Goal: Information Seeking & Learning: Learn about a topic

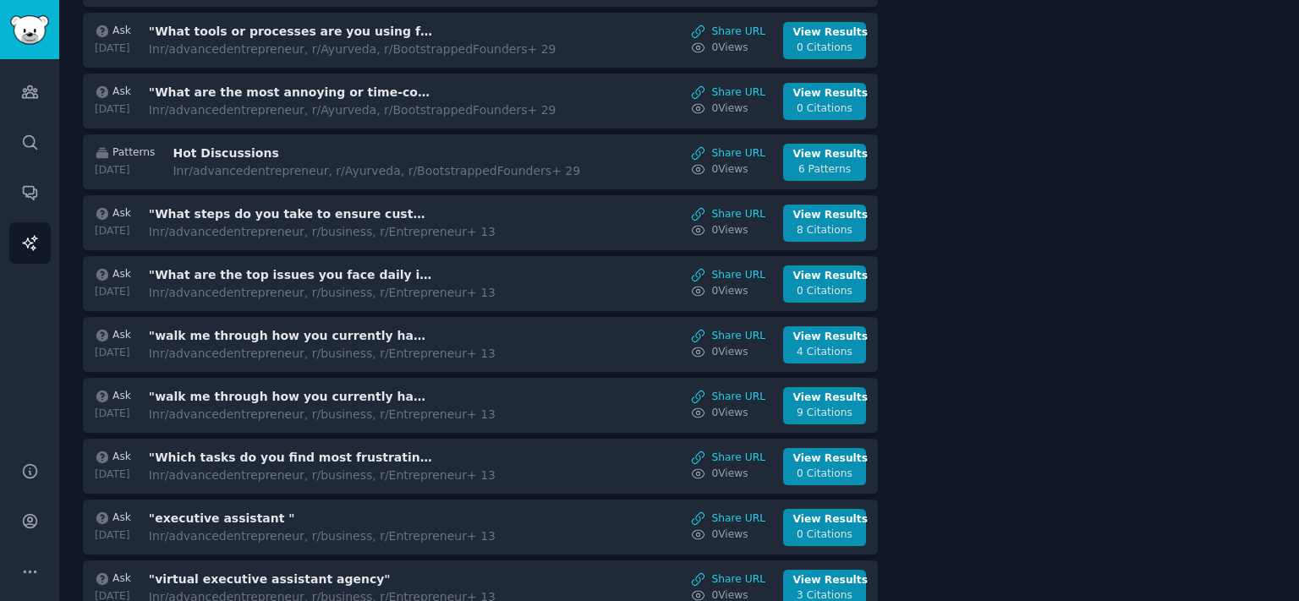
scroll to position [1009, 0]
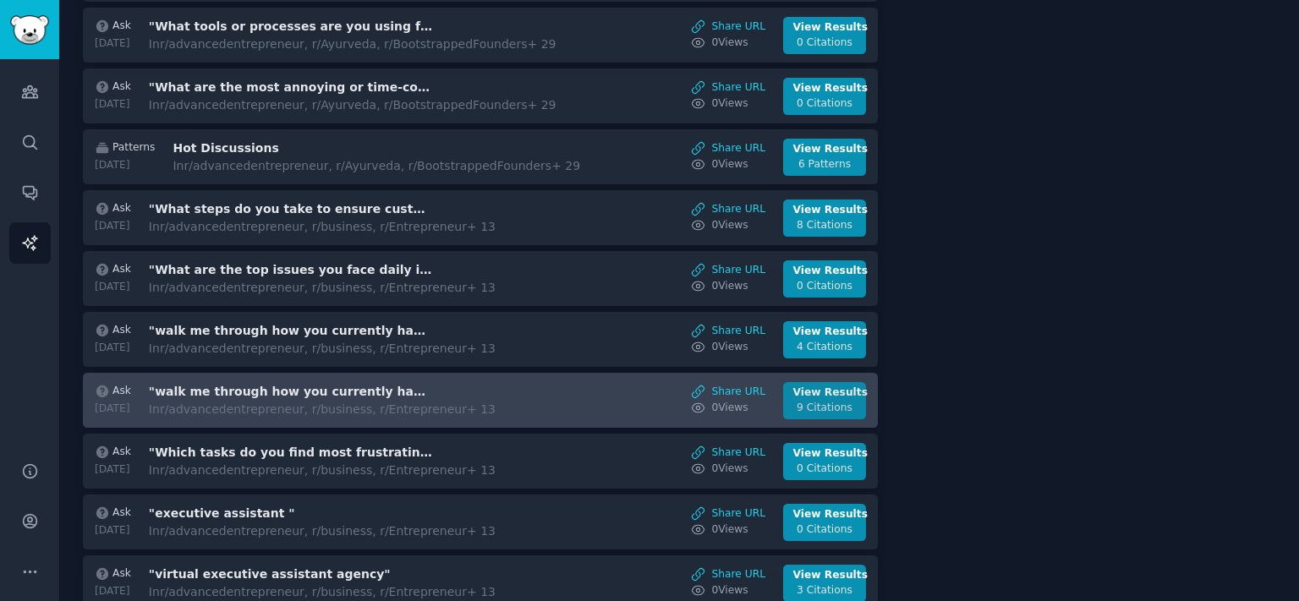
click at [793, 403] on div "9 Citations" at bounding box center [824, 408] width 63 height 15
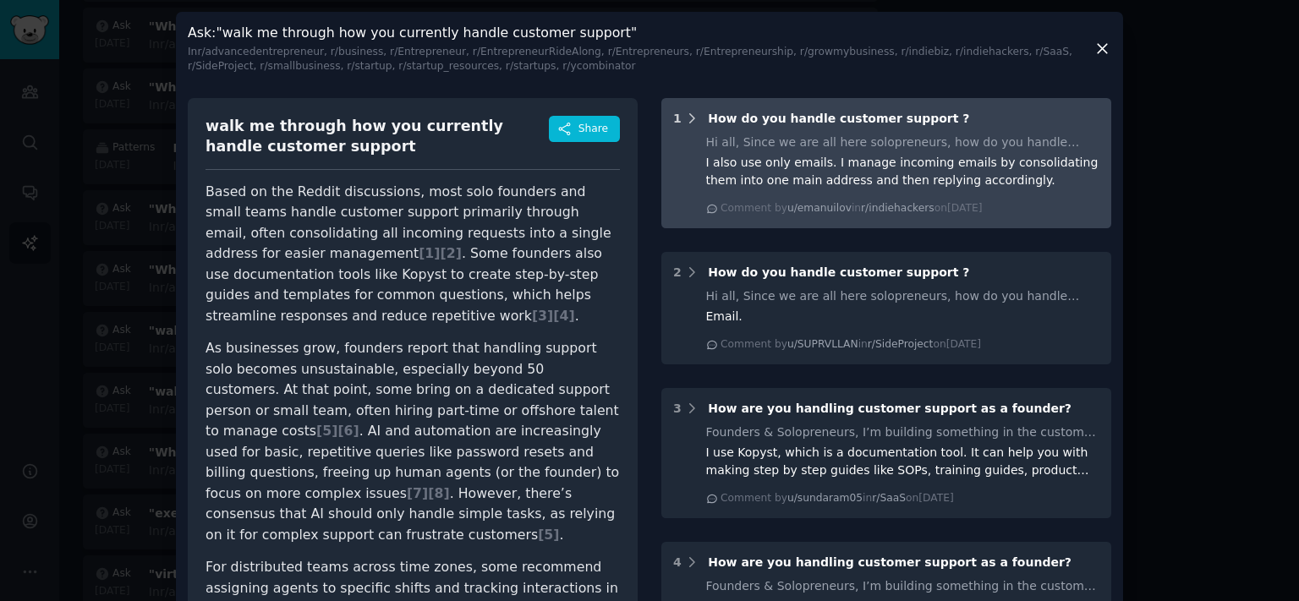
click at [685, 117] on icon at bounding box center [691, 118] width 15 height 15
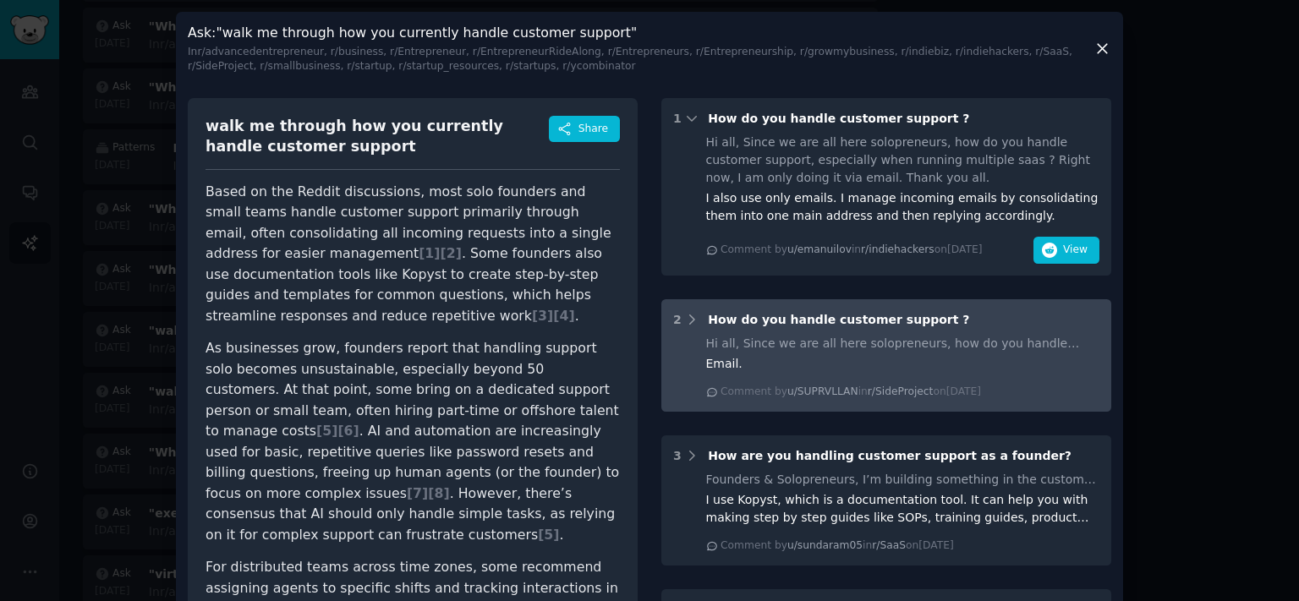
click at [693, 318] on div "2 How do you handle customer support ?" at bounding box center [886, 320] width 426 height 18
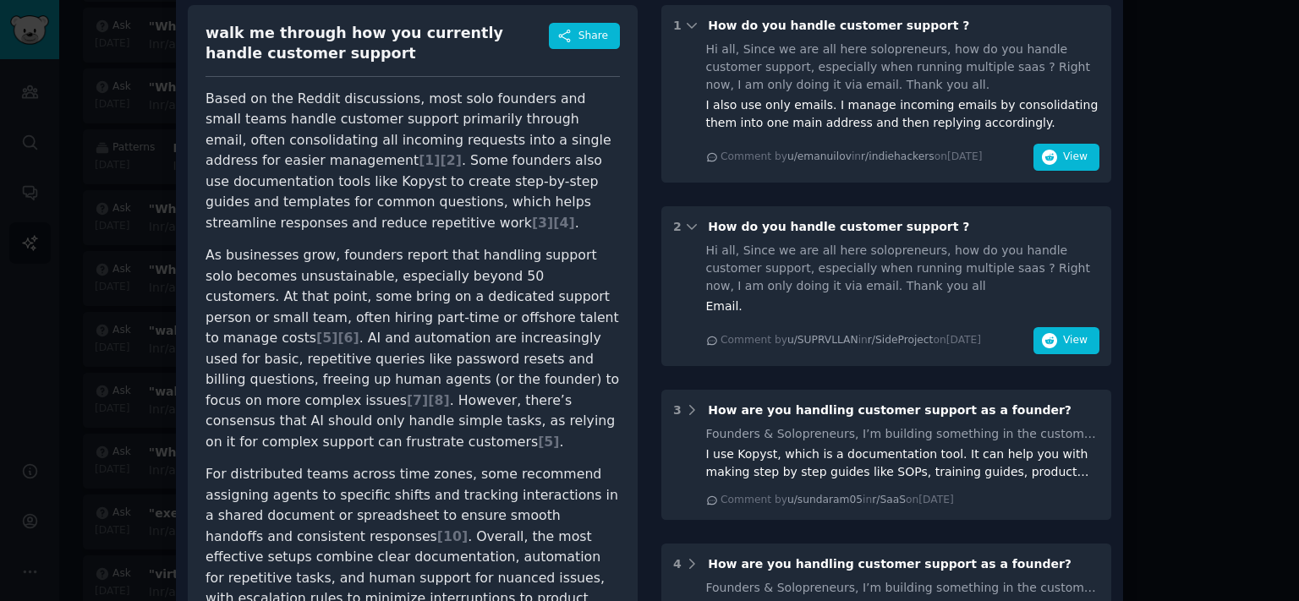
scroll to position [140, 0]
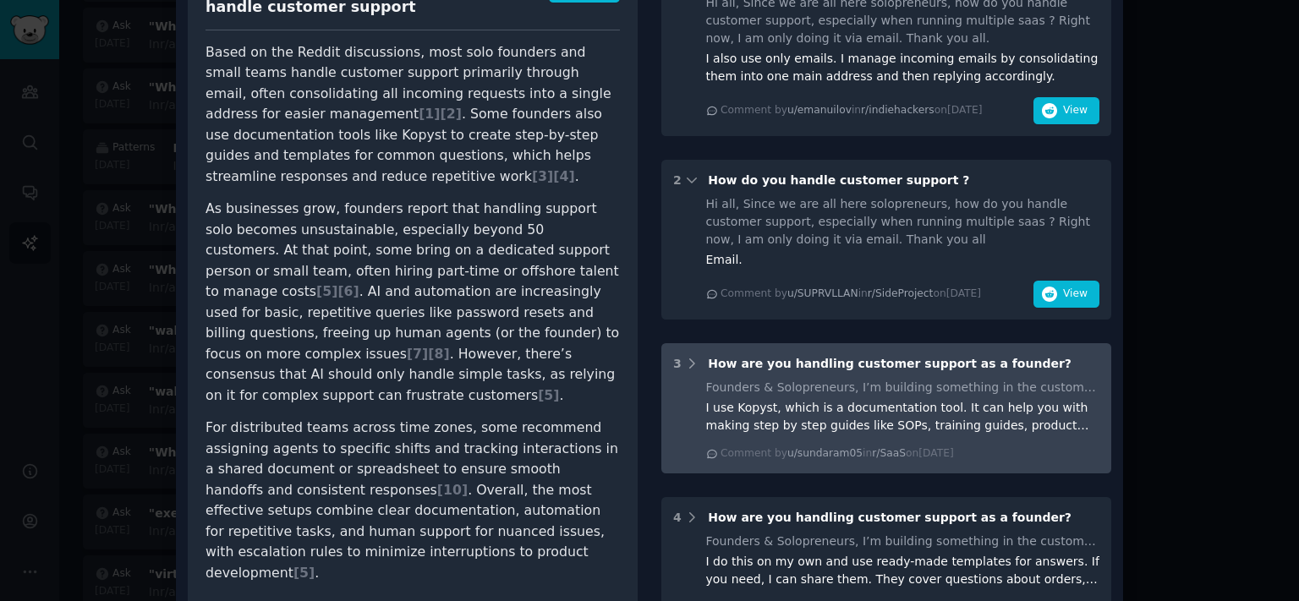
click at [694, 360] on div "3 How are you handling customer support as a founder?" at bounding box center [886, 364] width 426 height 18
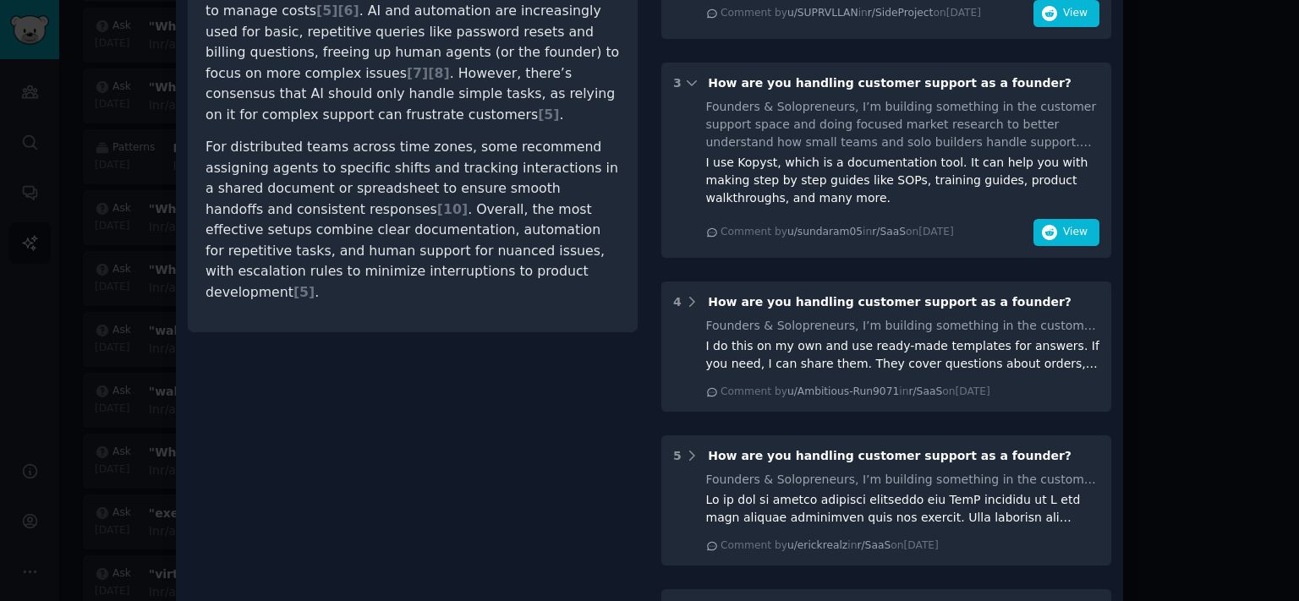
scroll to position [467, 0]
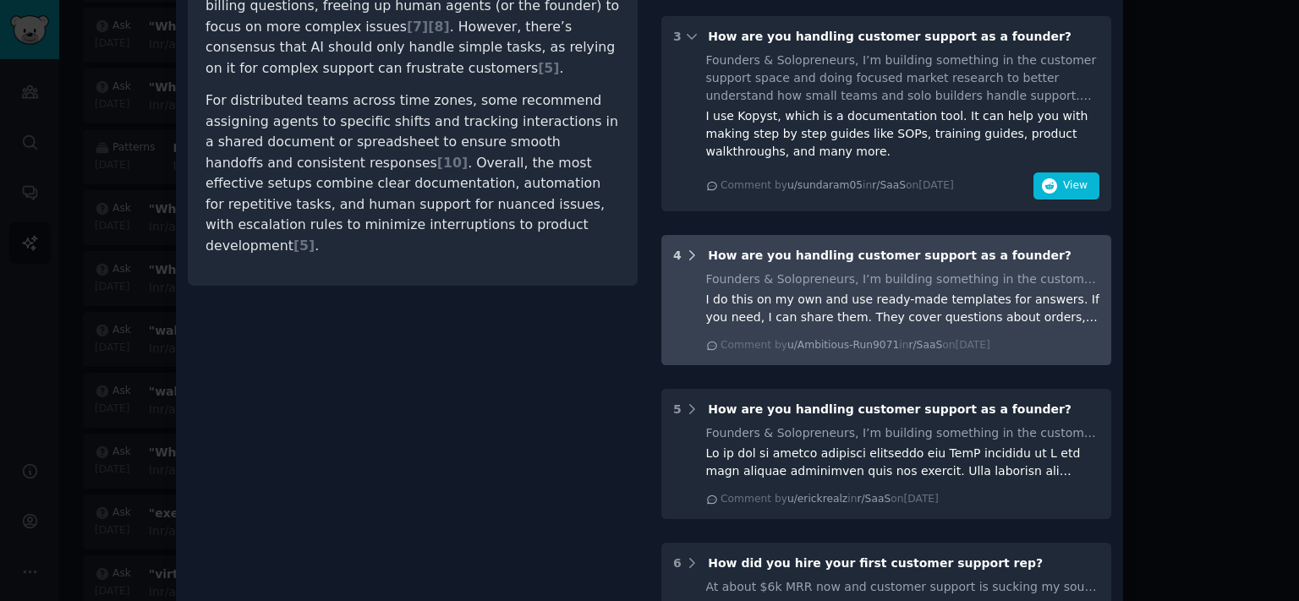
click at [688, 258] on icon at bounding box center [691, 255] width 15 height 15
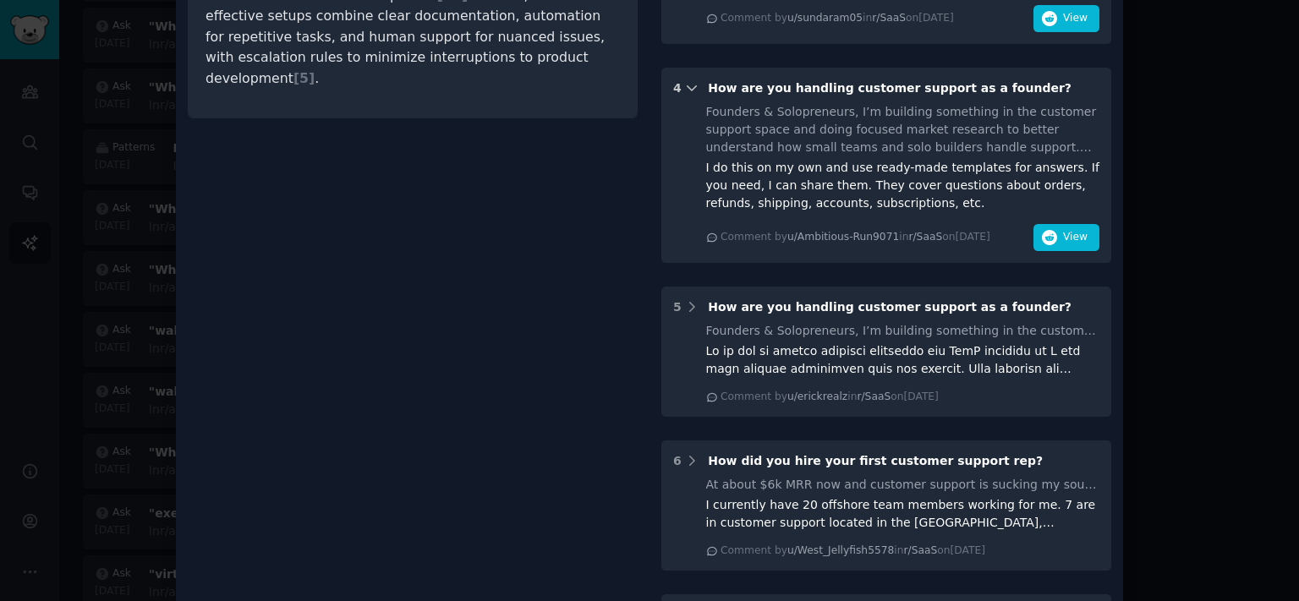
scroll to position [653, 0]
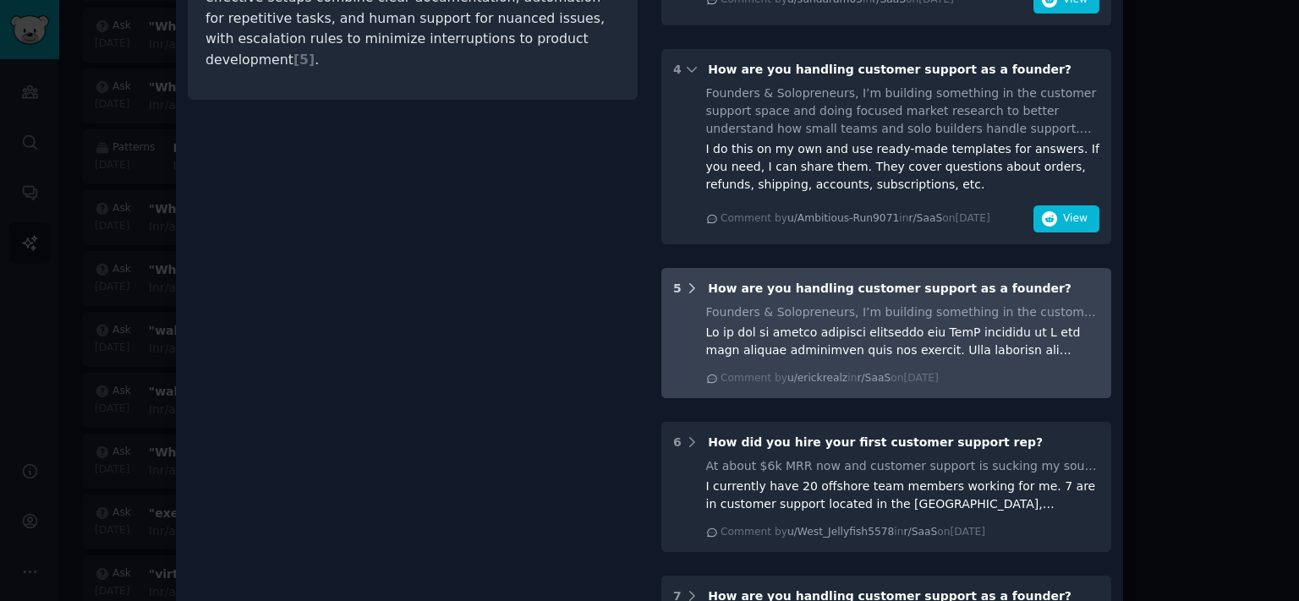
click at [684, 284] on icon at bounding box center [691, 288] width 15 height 15
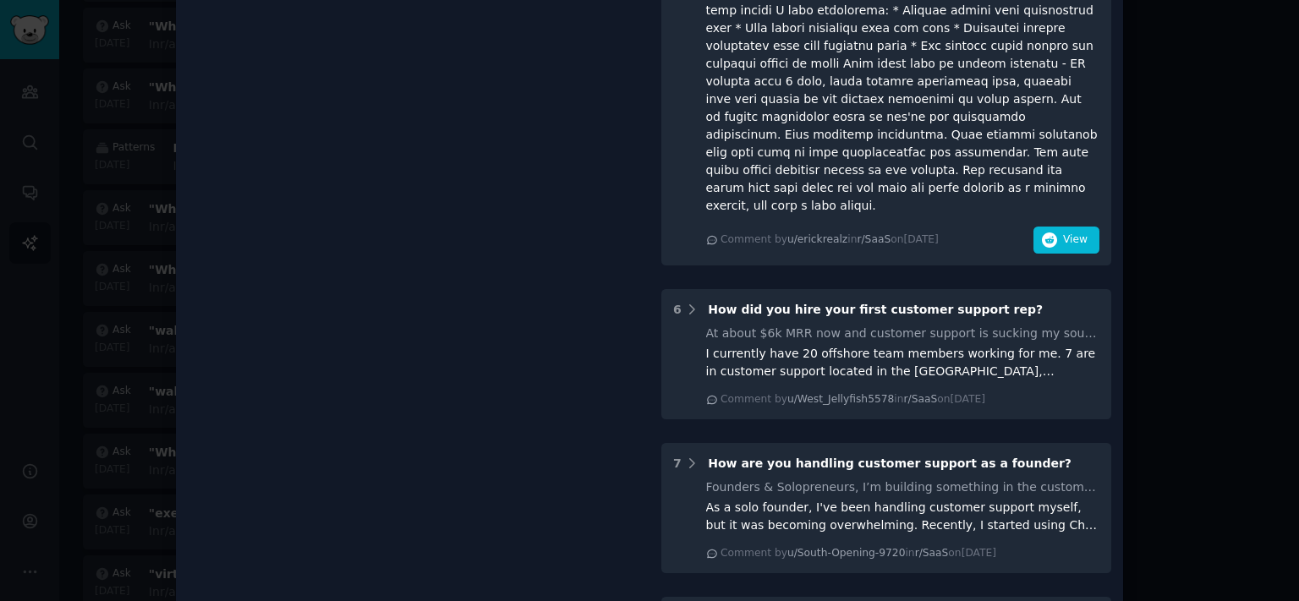
scroll to position [1307, 0]
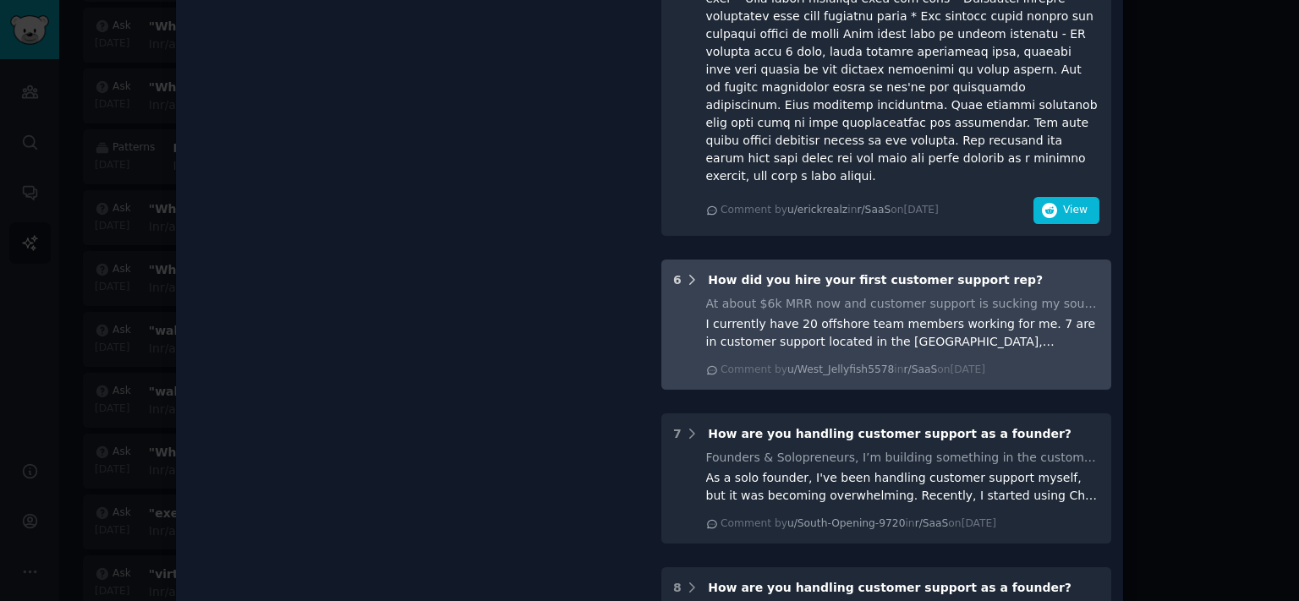
click at [688, 272] on icon at bounding box center [691, 279] width 15 height 15
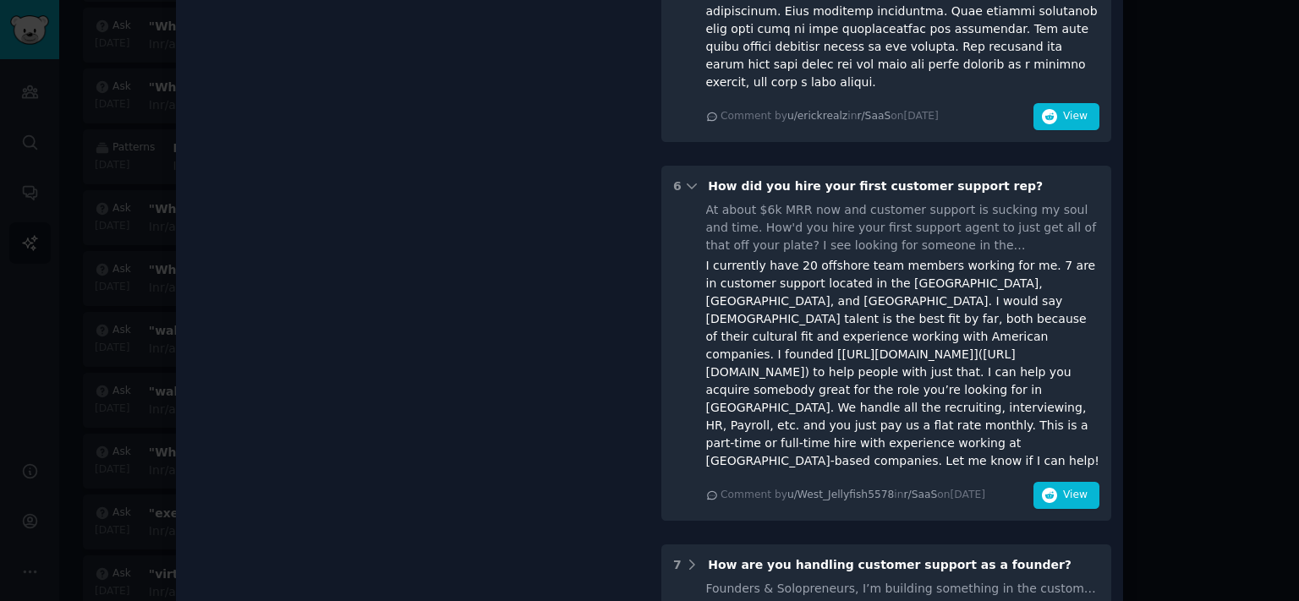
scroll to position [1447, 0]
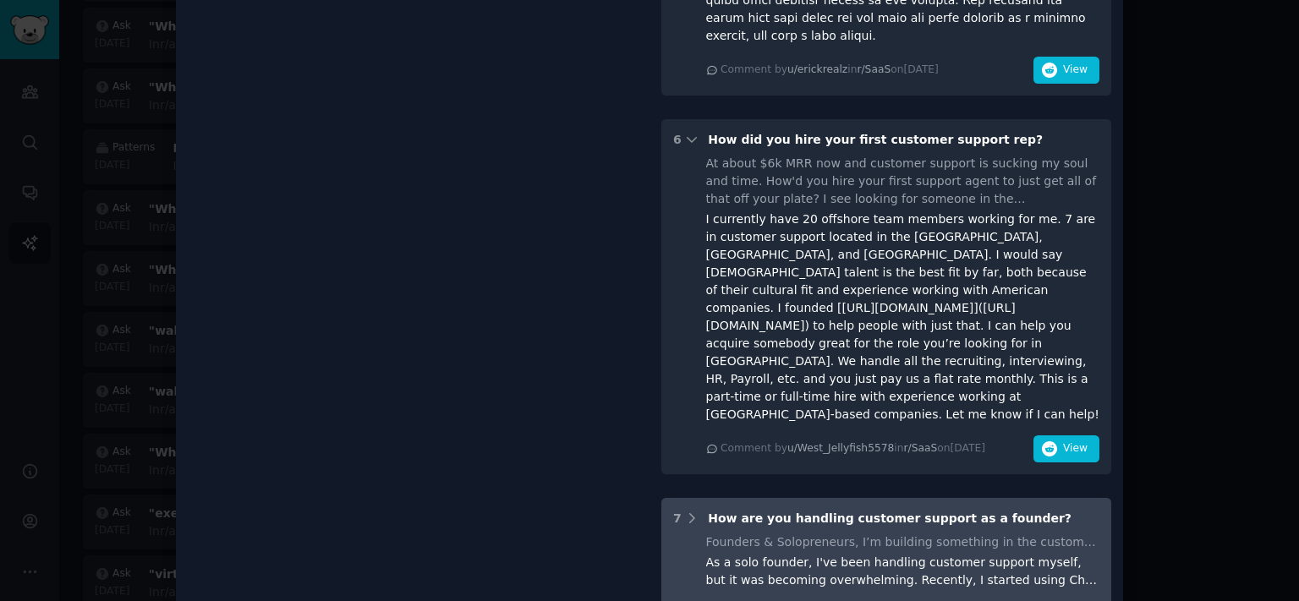
click at [683, 498] on div "7 How are you handling customer support as a founder? Founders & Solopreneurs, …" at bounding box center [886, 563] width 450 height 130
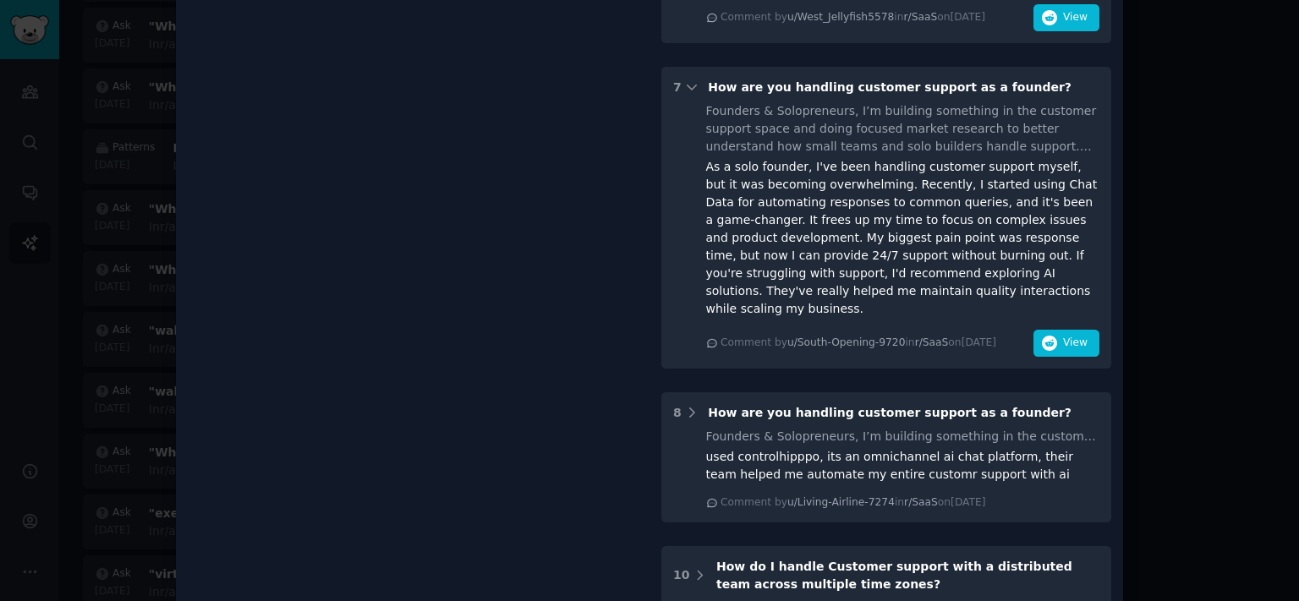
scroll to position [1914, 0]
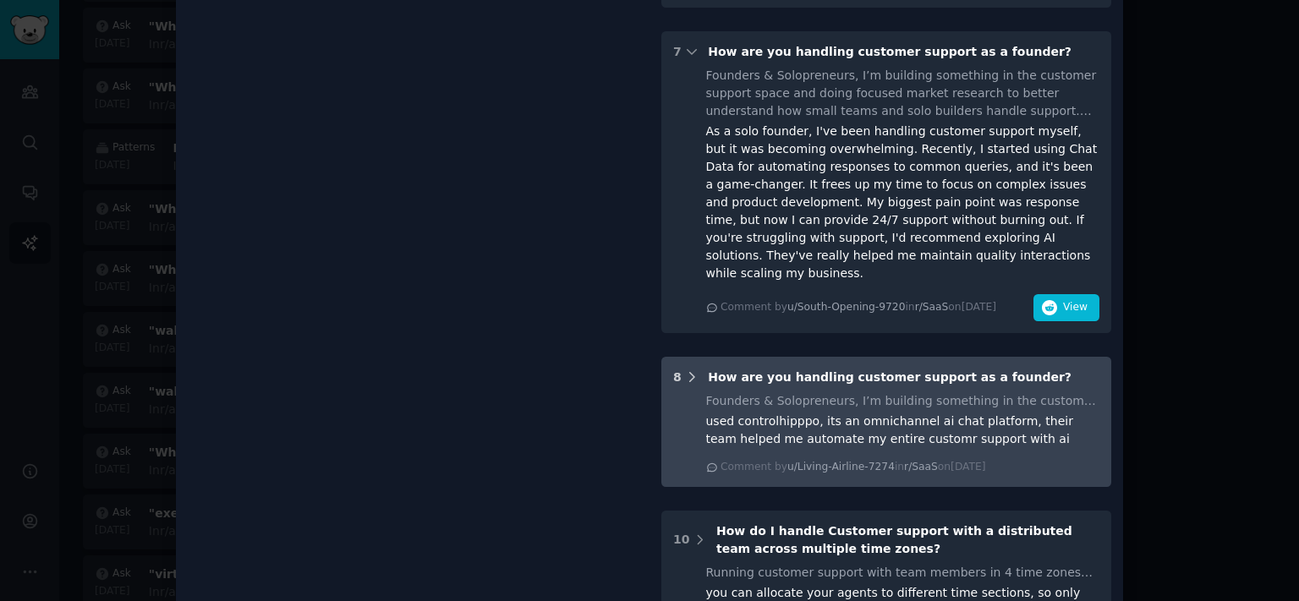
click at [684, 370] on icon at bounding box center [691, 377] width 15 height 15
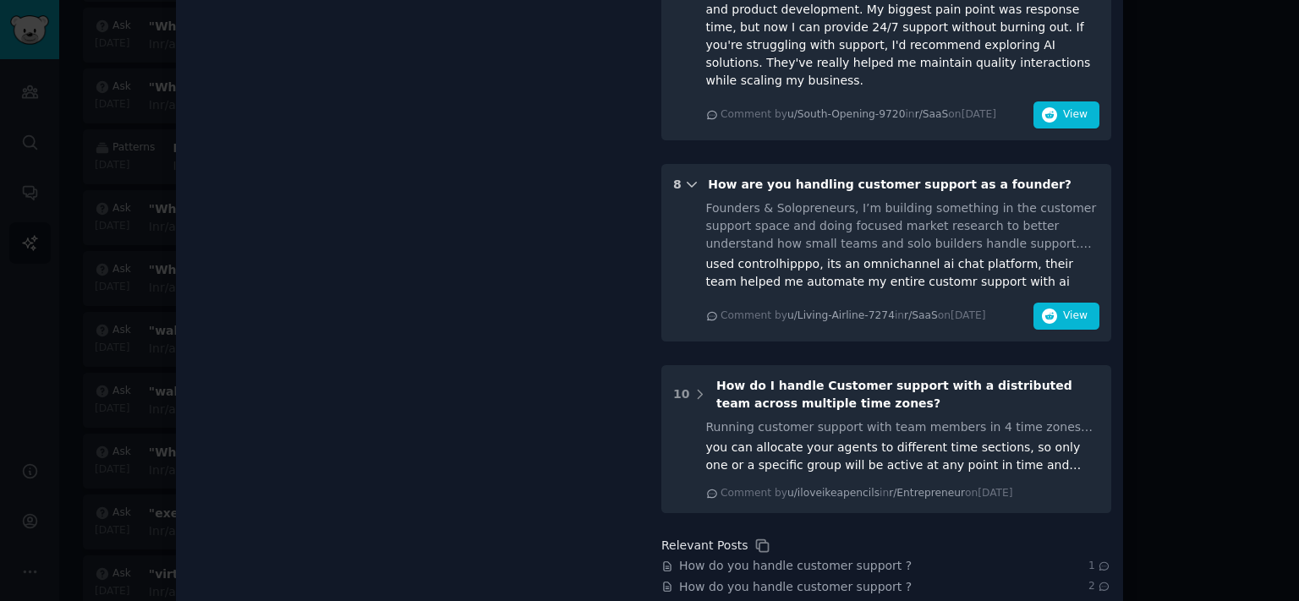
scroll to position [2202, 0]
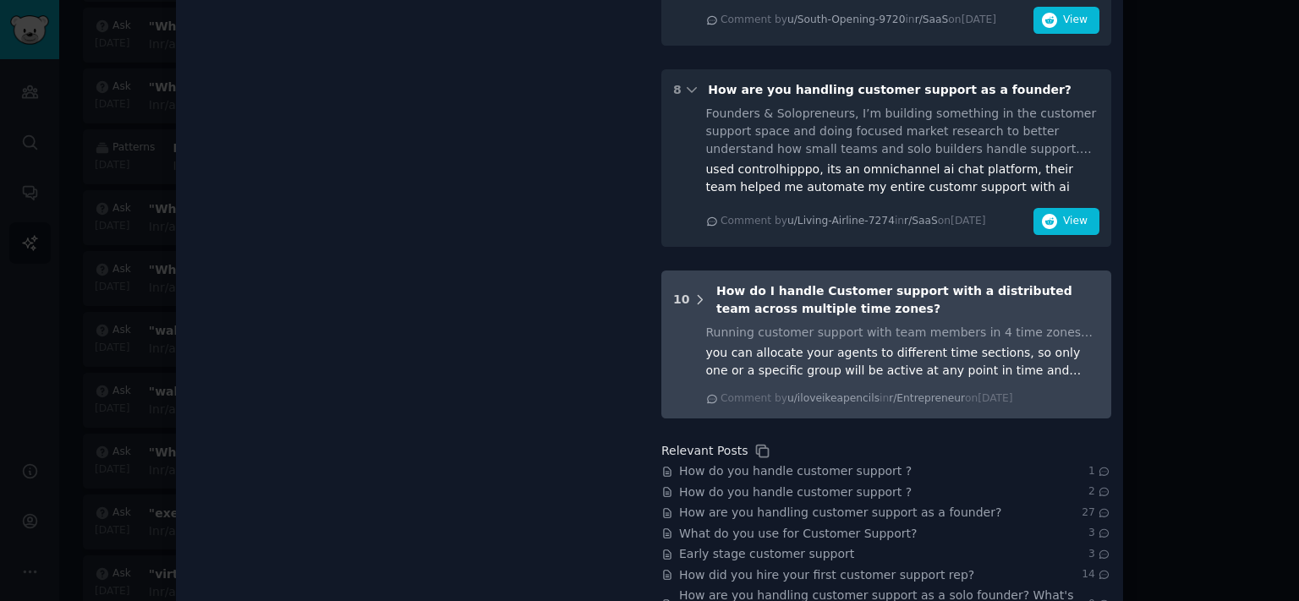
click at [693, 293] on icon at bounding box center [700, 300] width 15 height 15
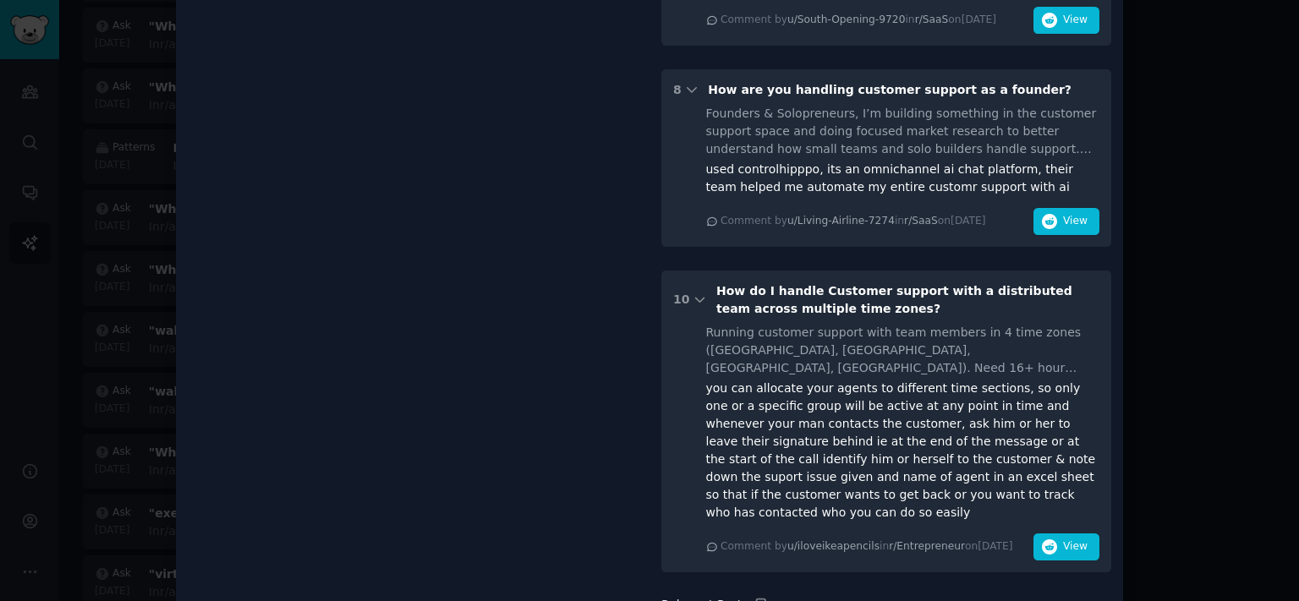
drag, startPoint x: 1291, startPoint y: 480, endPoint x: 1270, endPoint y: -9, distance: 489.3
click at [1285, 36] on div at bounding box center [649, 300] width 1299 height 601
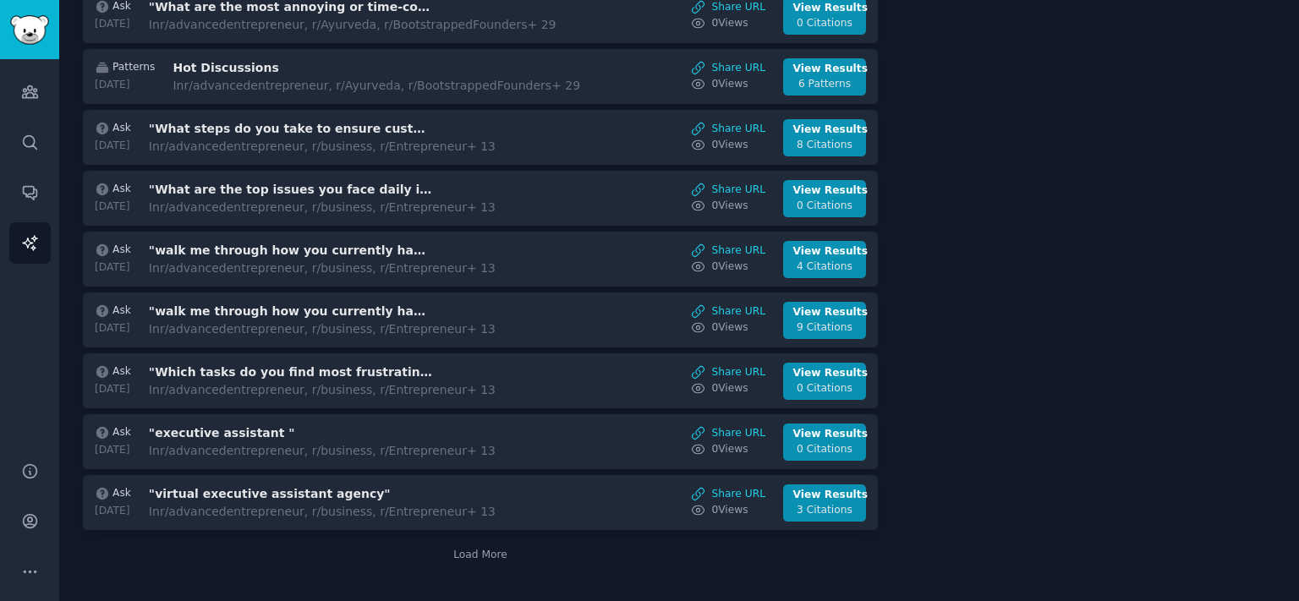
scroll to position [363, 0]
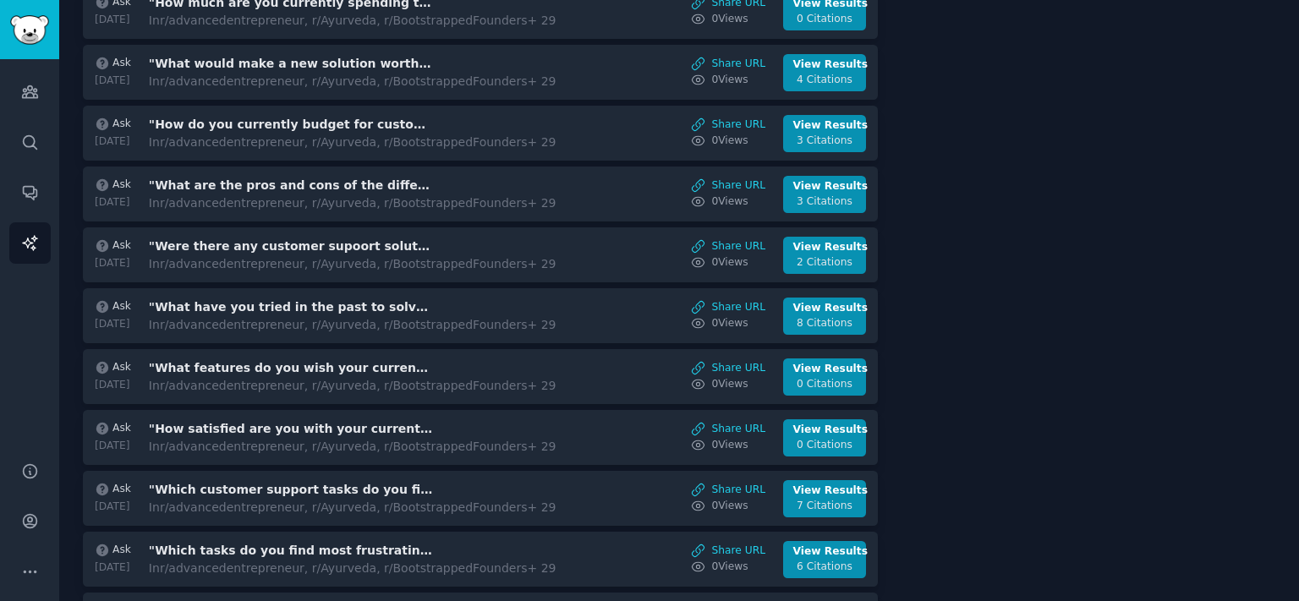
click at [792, 219] on div "Ask [DATE] "How do you gather information about potential customer support solu…" at bounding box center [480, 501] width 795 height 1522
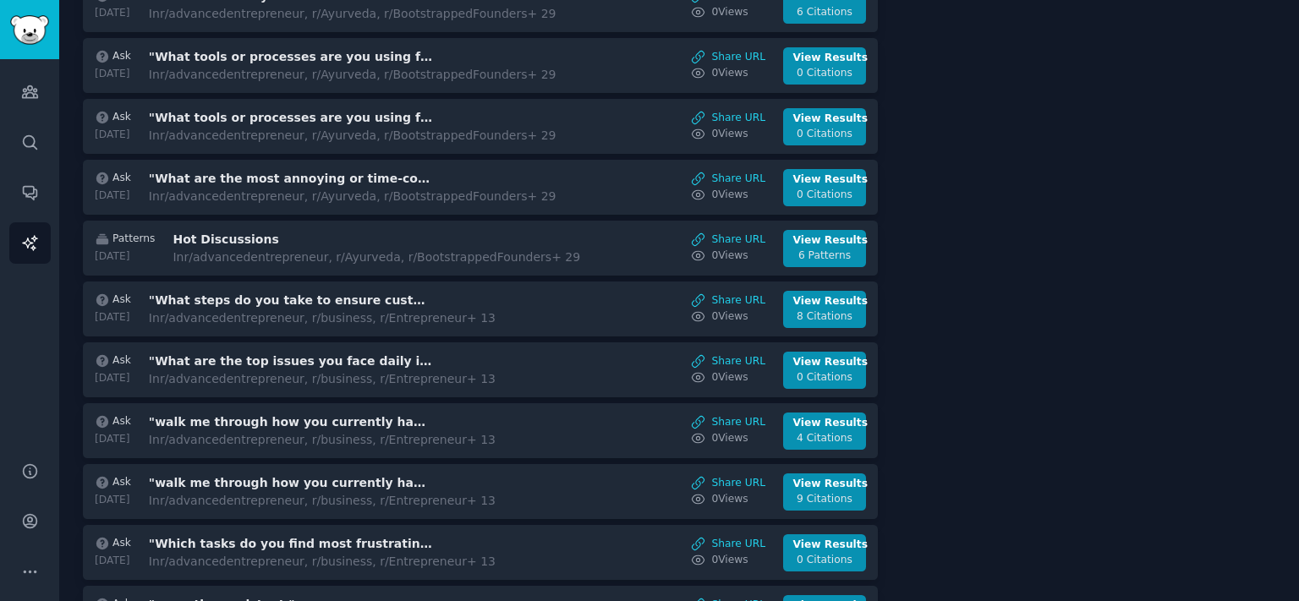
scroll to position [957, 0]
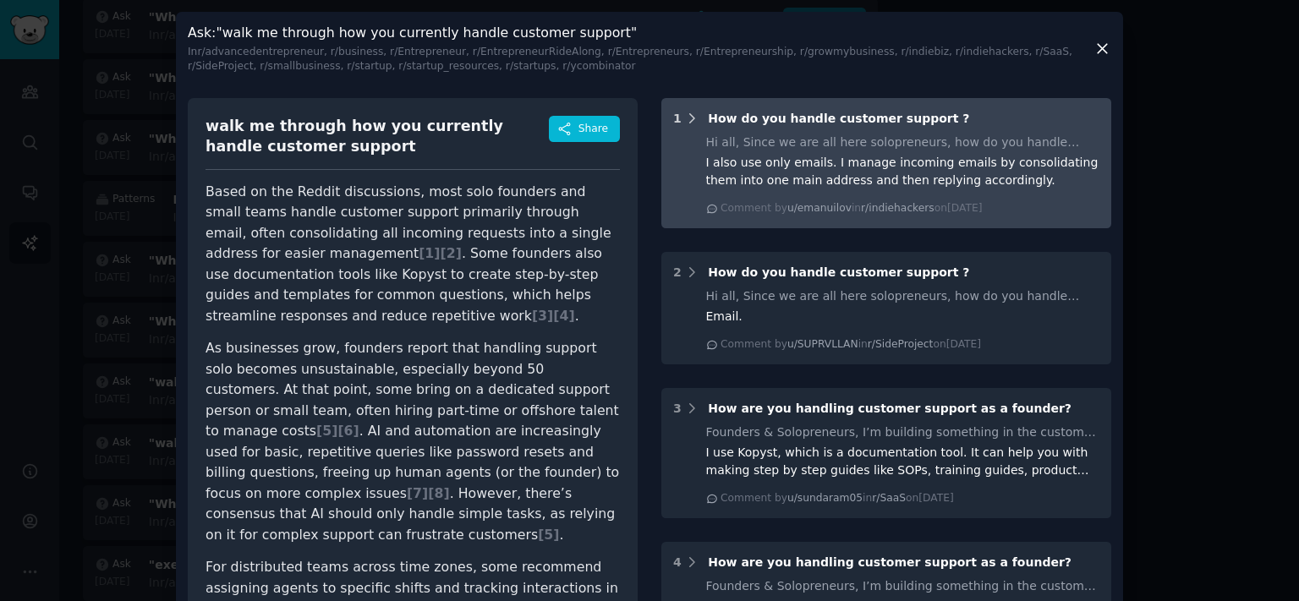
click at [675, 114] on div "1" at bounding box center [686, 119] width 26 height 18
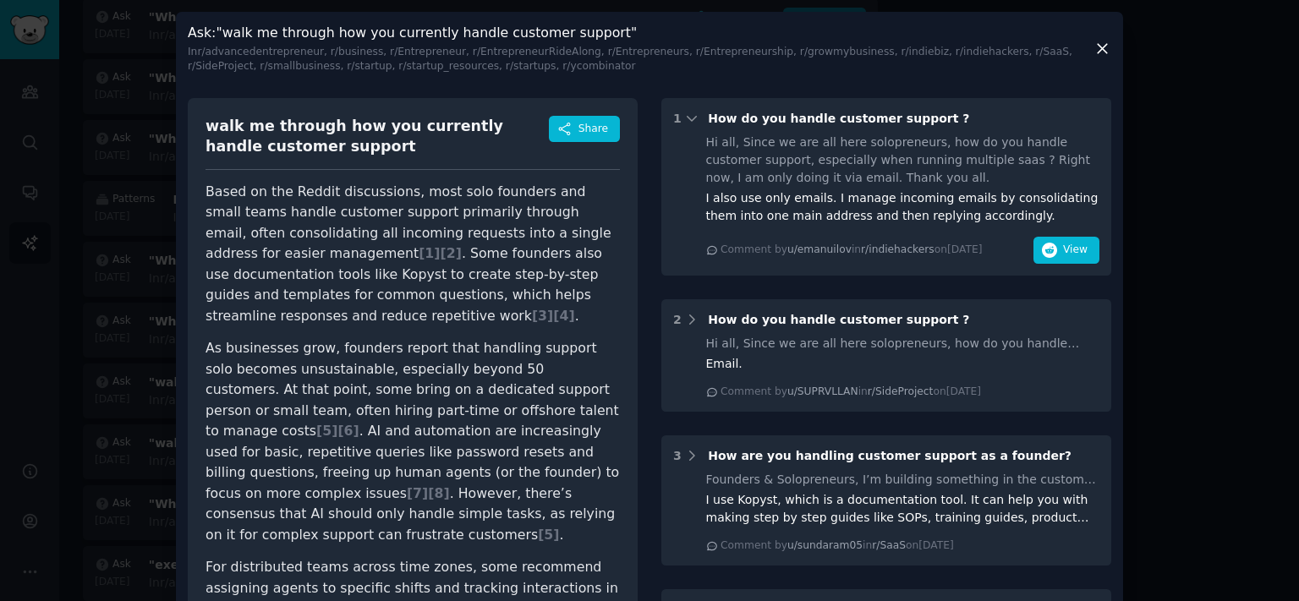
click at [343, 196] on p "Based on the Reddit discussions, most solo founders and small teams handle cust…" at bounding box center [413, 254] width 414 height 145
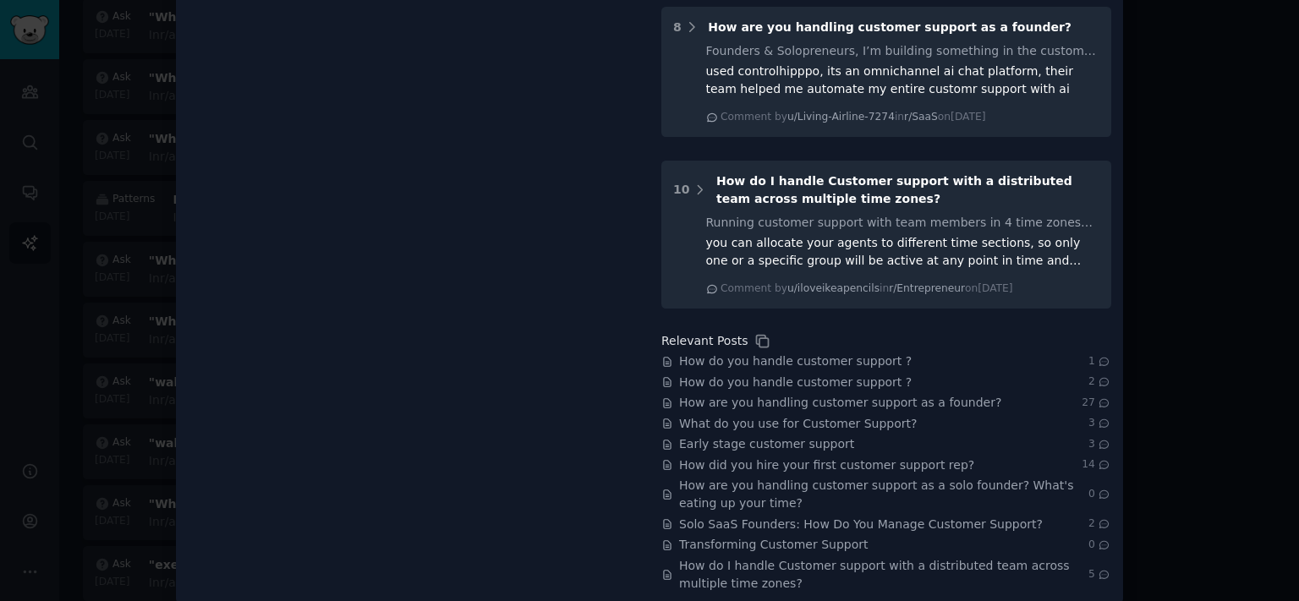
scroll to position [1213, 0]
